Goal: Check status

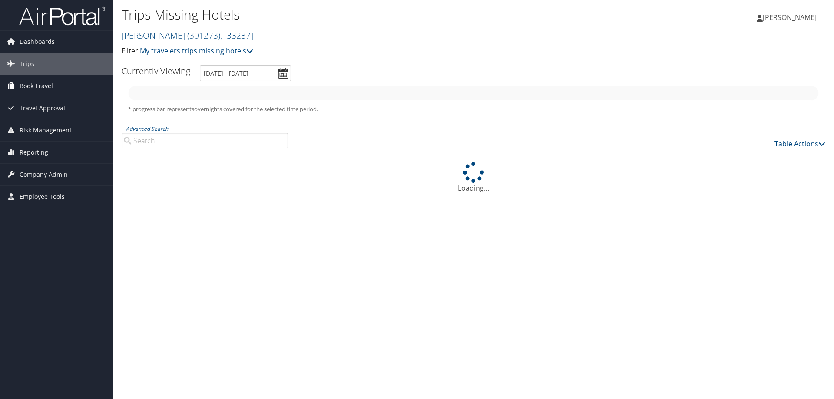
click at [55, 87] on link "Book Travel" at bounding box center [56, 86] width 113 height 22
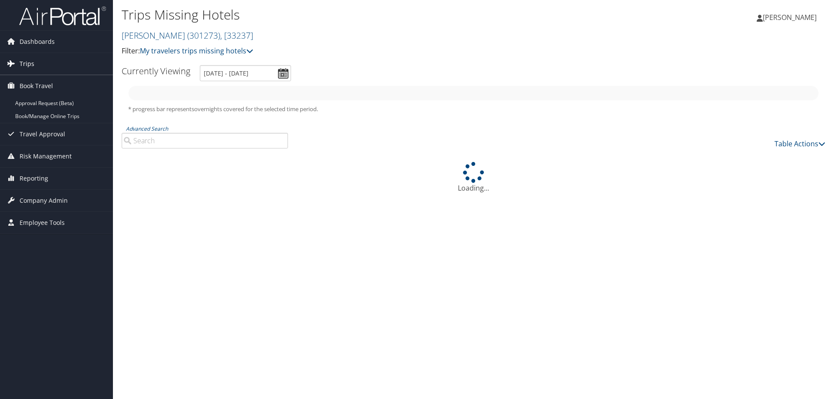
click at [60, 65] on link "Trips" at bounding box center [56, 64] width 113 height 22
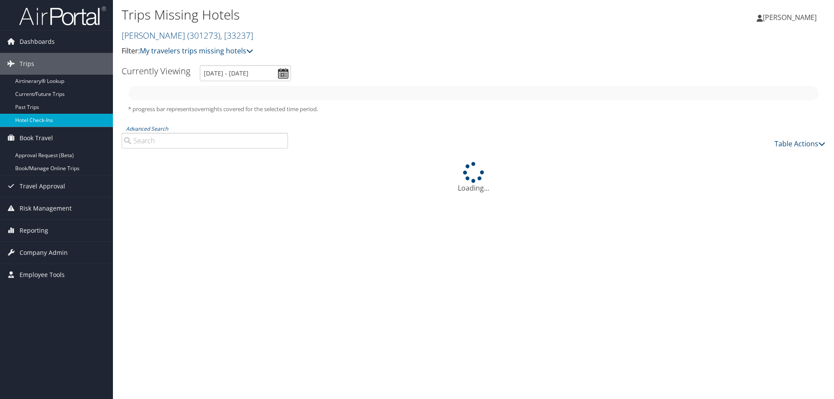
click at [60, 120] on link "Hotel Check-ins" at bounding box center [56, 120] width 113 height 13
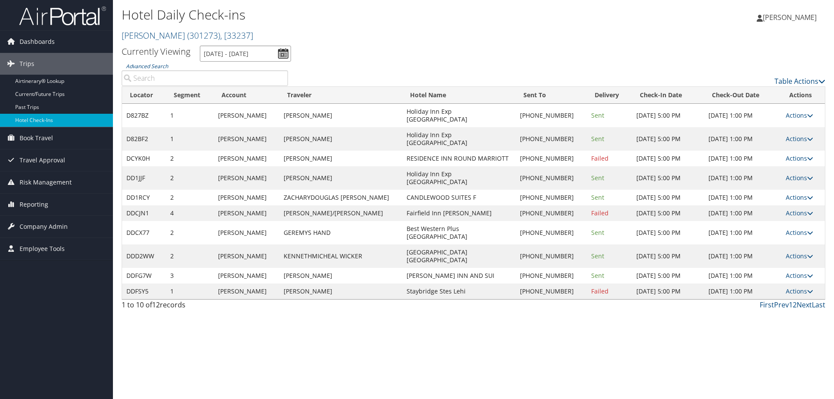
click at [251, 51] on input "[DATE] - [DATE]" at bounding box center [245, 54] width 91 height 16
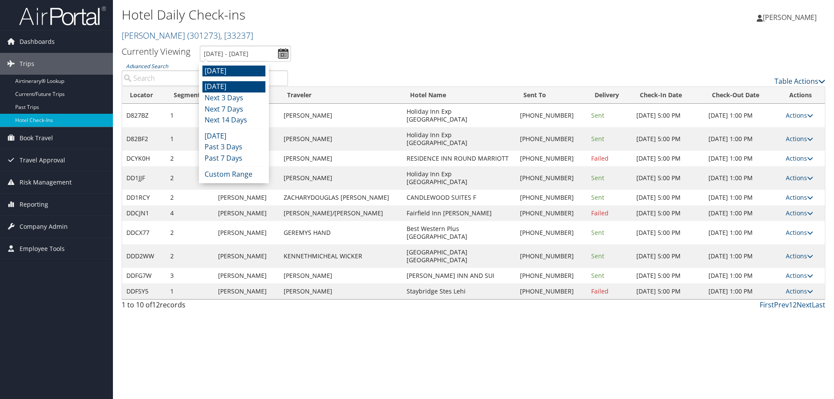
click at [236, 86] on li "[DATE]" at bounding box center [233, 86] width 63 height 11
type input "[DATE] - [DATE]"
